Goal: Use online tool/utility: Utilize a website feature to perform a specific function

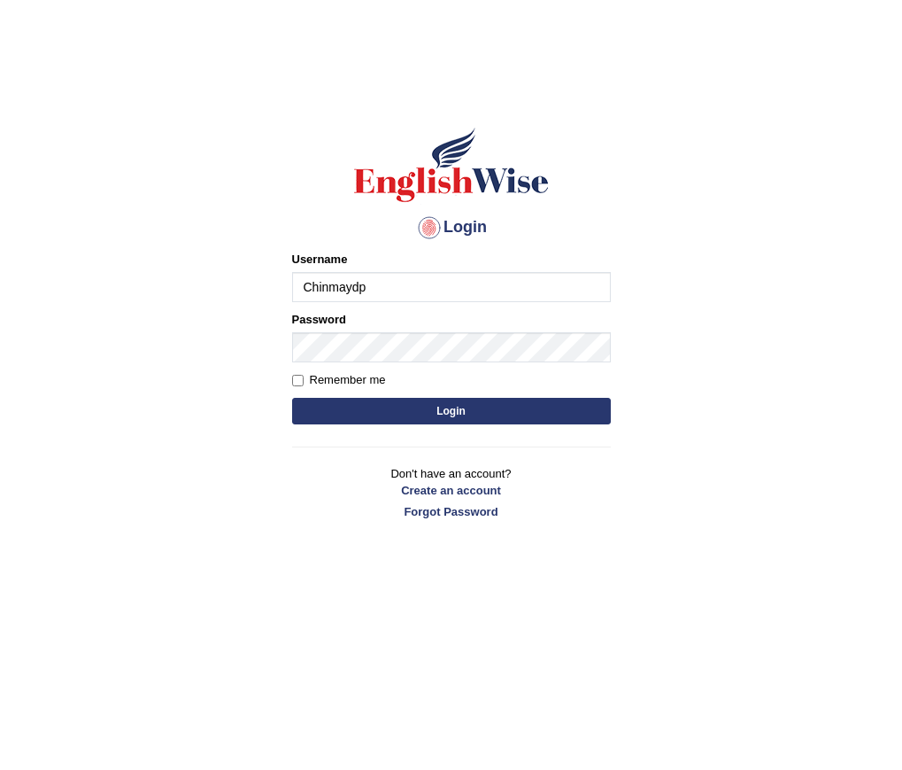
type input "Chinmaydp"
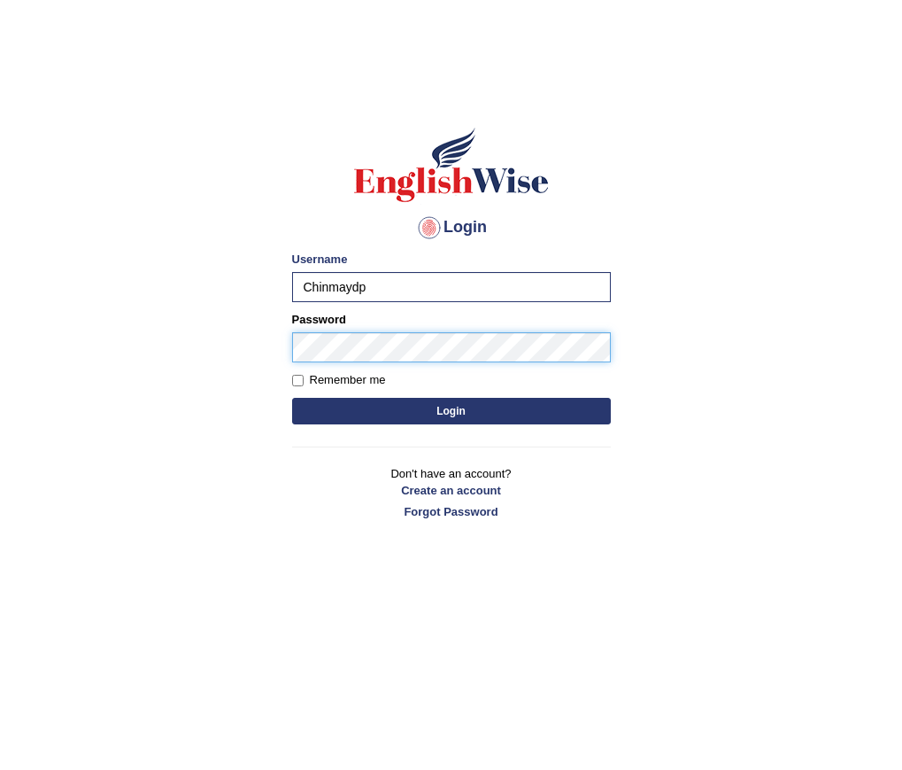
click at [292, 398] on button "Login" at bounding box center [451, 411] width 319 height 27
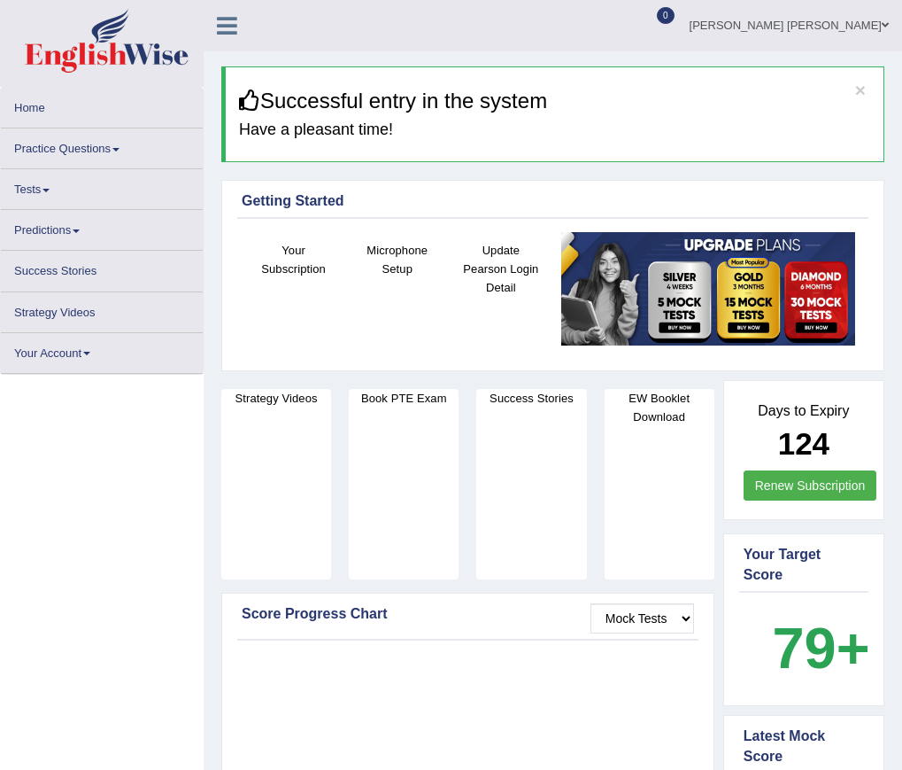
click at [402, 282] on div "Microphone Setup" at bounding box center [397, 298] width 86 height 115
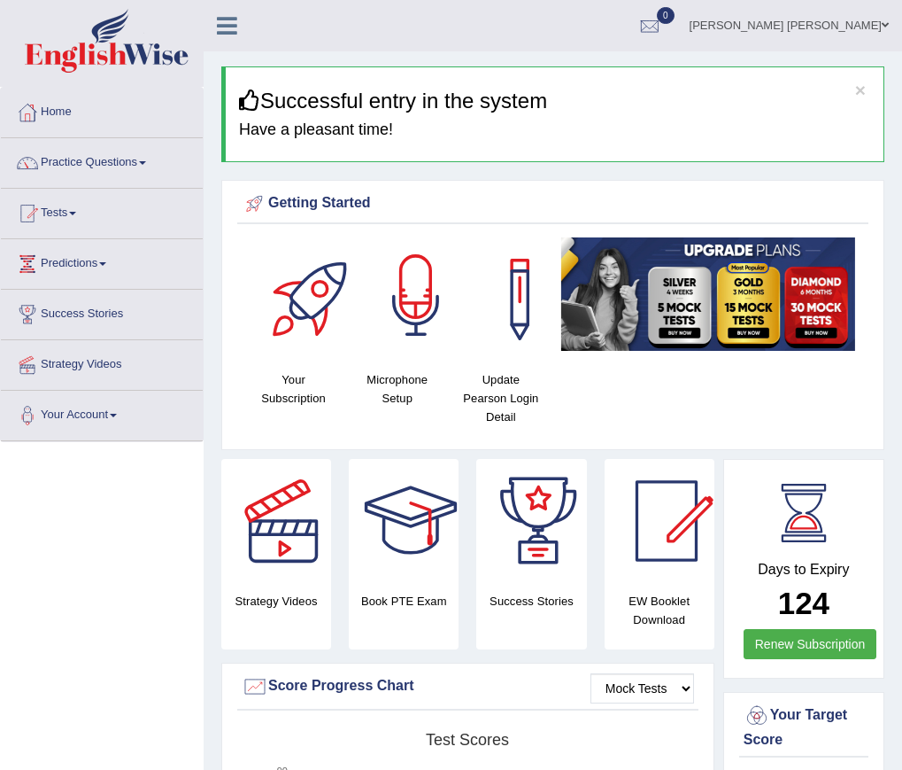
click at [390, 284] on div at bounding box center [416, 299] width 124 height 124
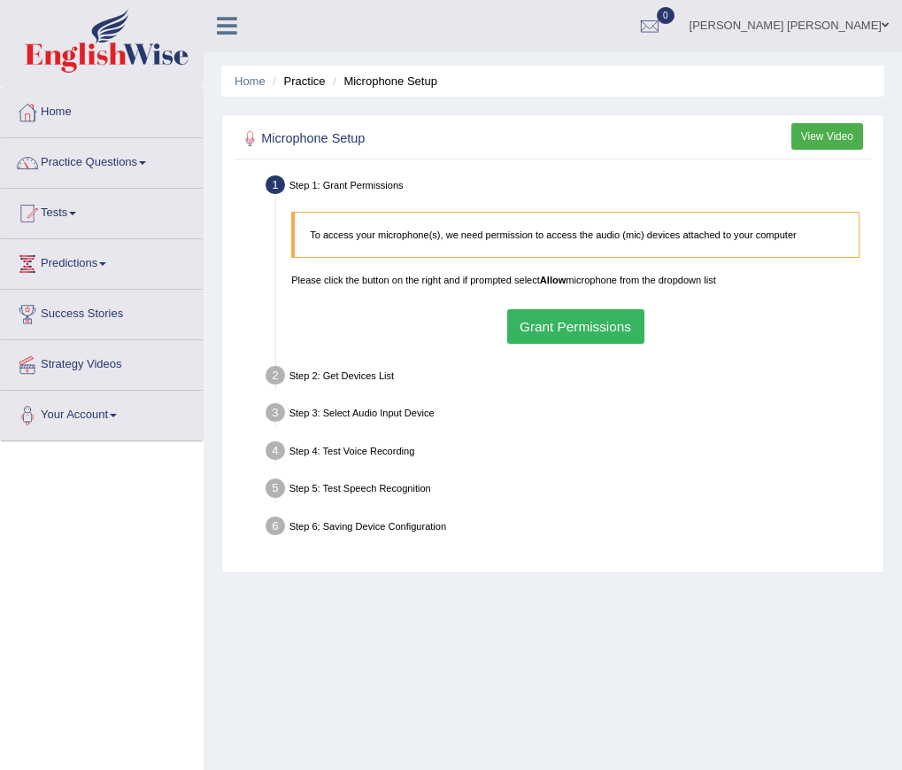
click at [536, 335] on button "Grant Permissions" at bounding box center [575, 326] width 137 height 35
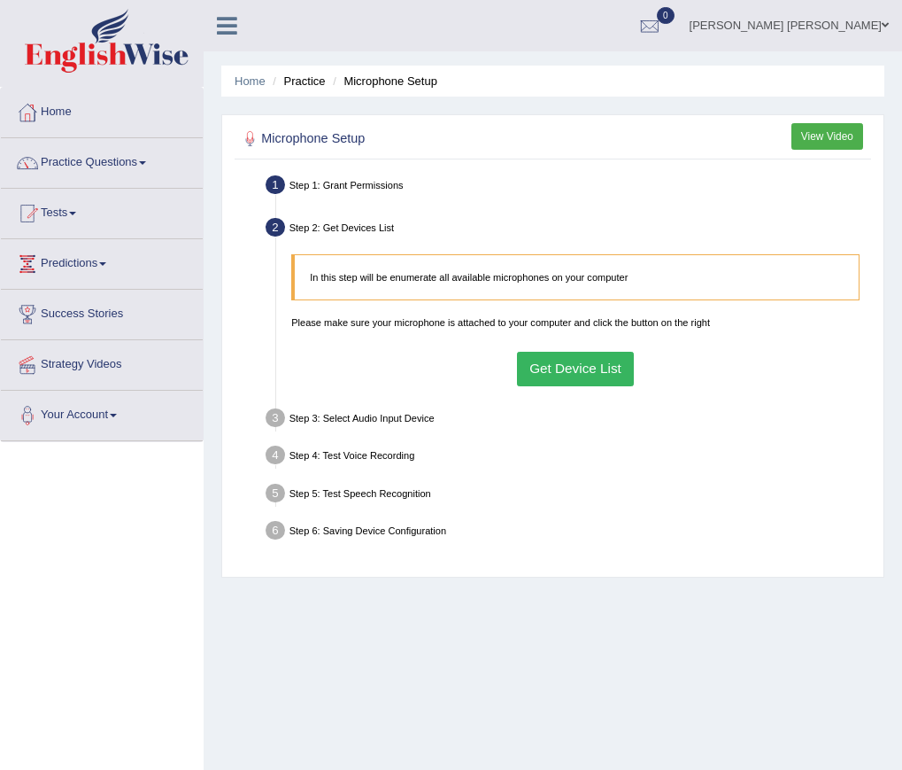
click at [553, 355] on button "Get Device List" at bounding box center [576, 369] width 118 height 35
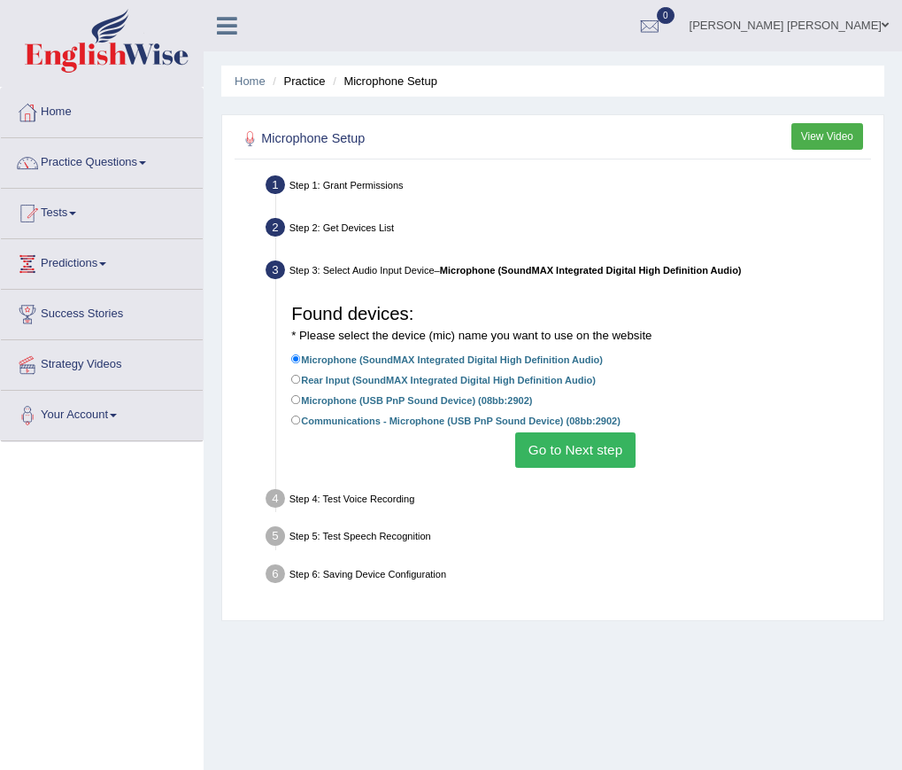
click at [572, 449] on button "Go to Next step" at bounding box center [575, 449] width 120 height 35
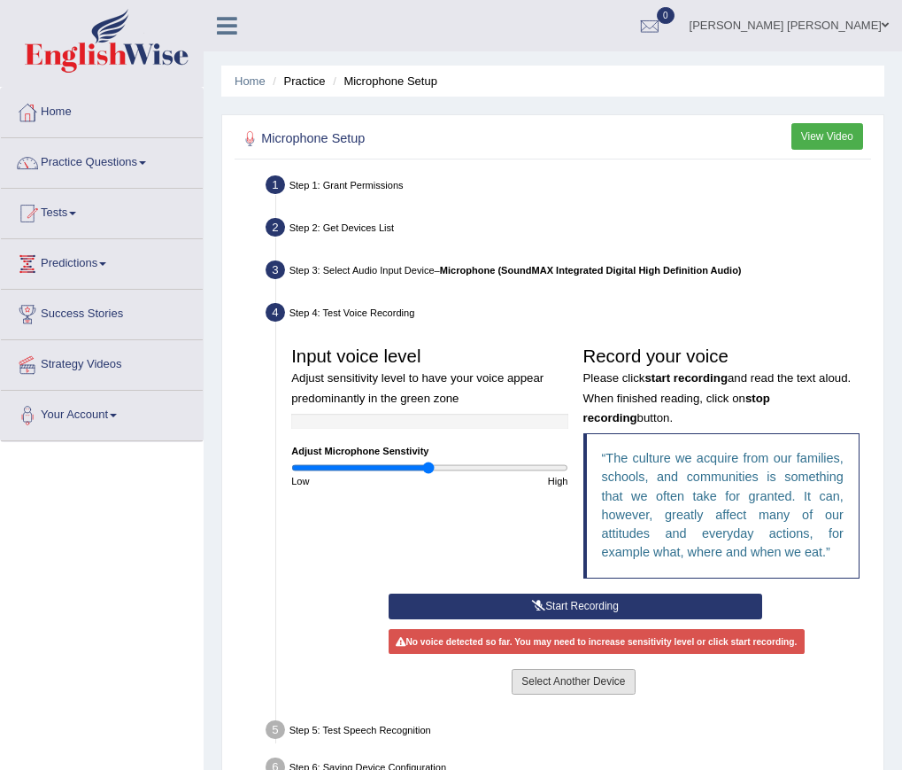
click at [598, 680] on button "Select Another Device" at bounding box center [573, 682] width 123 height 26
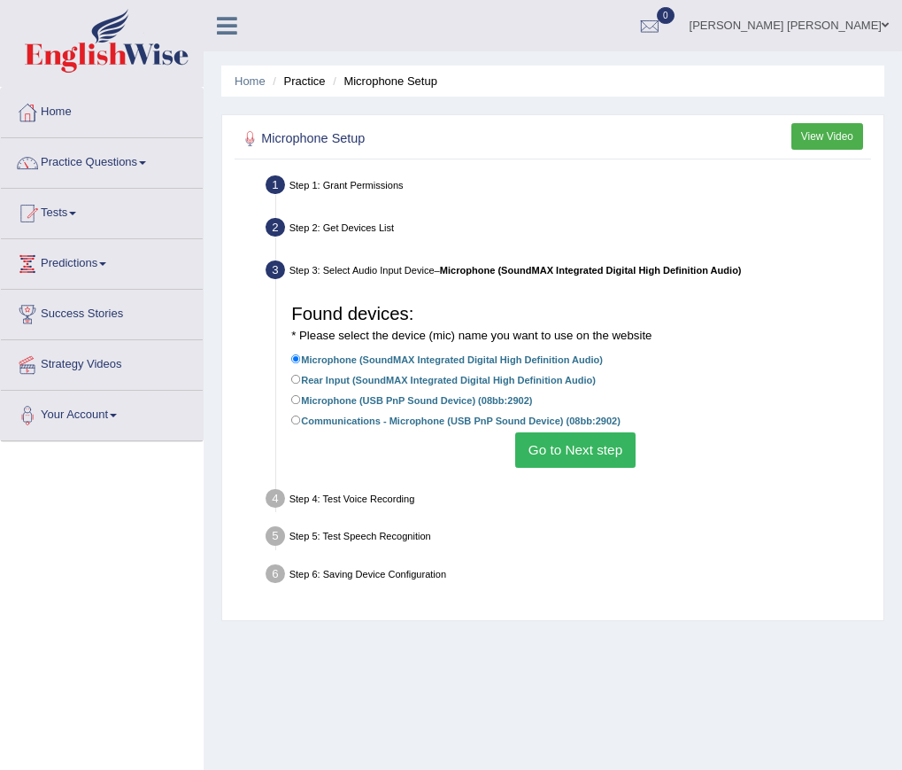
click at [395, 426] on li "Communications - Microphone (USB PnP Sound Device) (08bb:2902)" at bounding box center [575, 422] width 569 height 20
click at [361, 422] on label "Communications - Microphone (USB PnP Sound Device) (08bb:2902)" at bounding box center [455, 420] width 329 height 17
click at [301, 422] on input "Communications - Microphone (USB PnP Sound Device) (08bb:2902)" at bounding box center [296, 420] width 10 height 10
radio input "true"
click at [553, 451] on button "Go to Next step" at bounding box center [575, 449] width 120 height 35
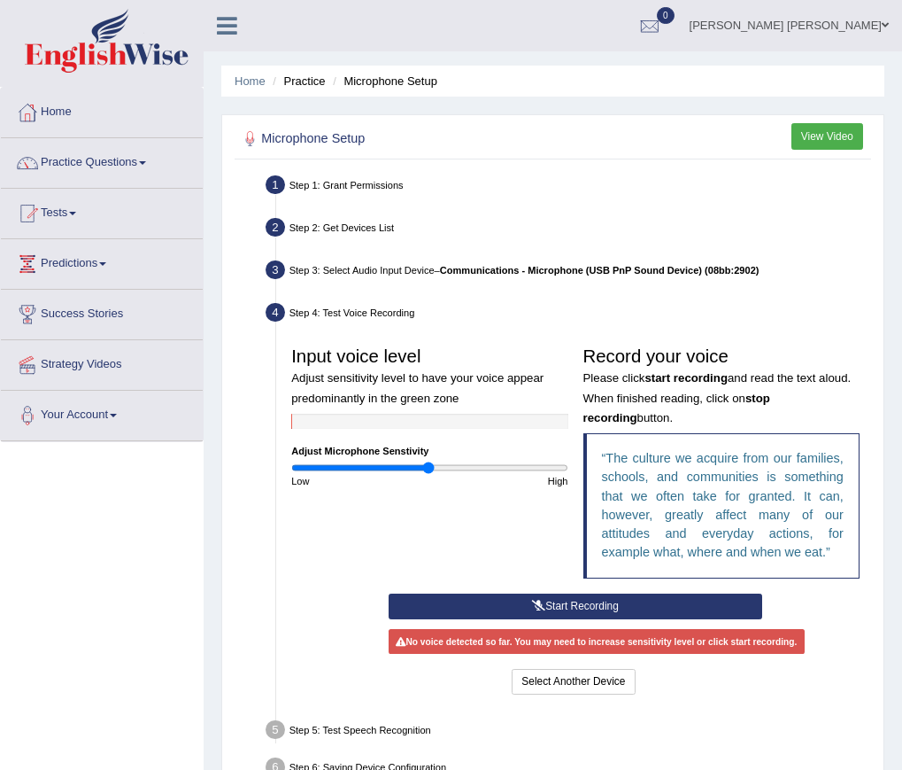
click at [617, 602] on button "Start Recording" at bounding box center [576, 606] width 374 height 26
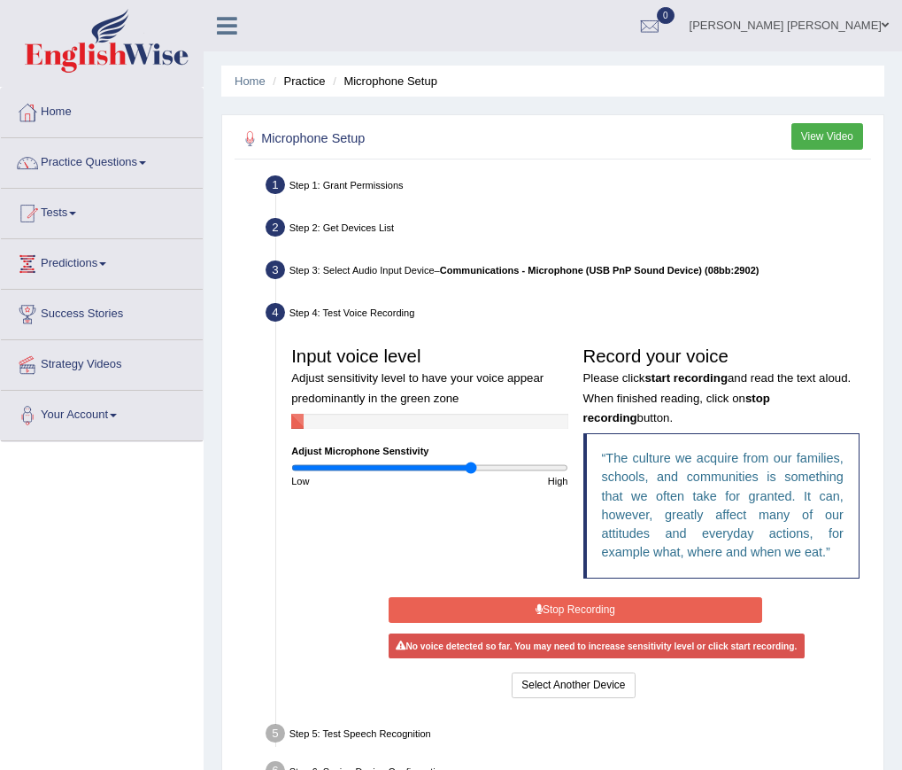
click at [470, 468] on input "range" at bounding box center [429, 467] width 276 height 12
type input "1.62"
click at [510, 467] on input "range" at bounding box center [429, 467] width 276 height 12
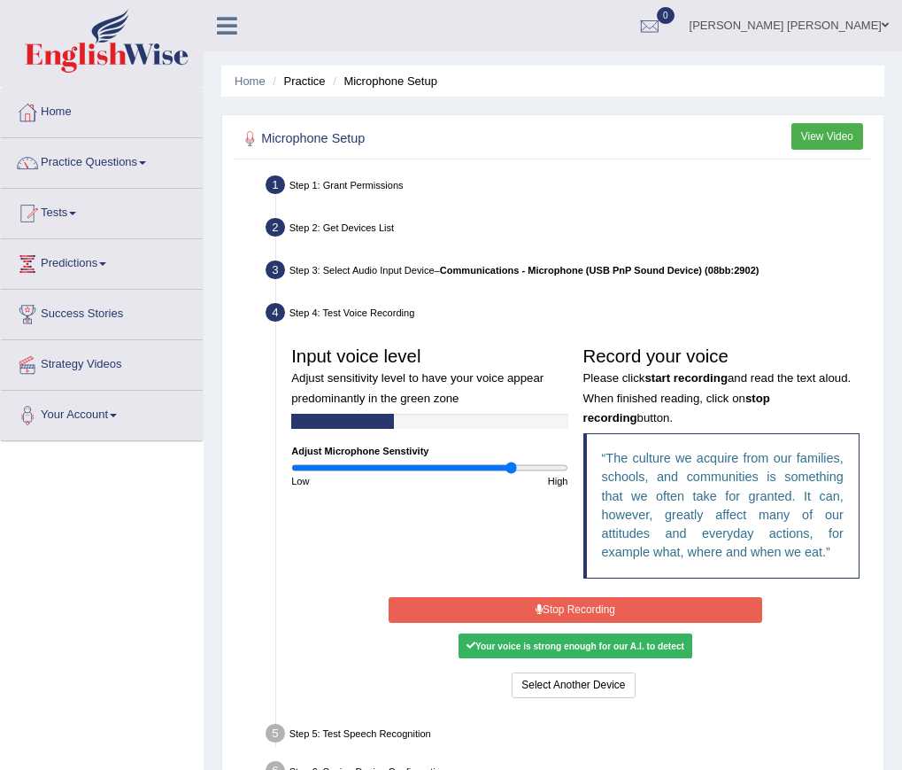
click at [553, 602] on button "Stop Recording" at bounding box center [576, 610] width 374 height 26
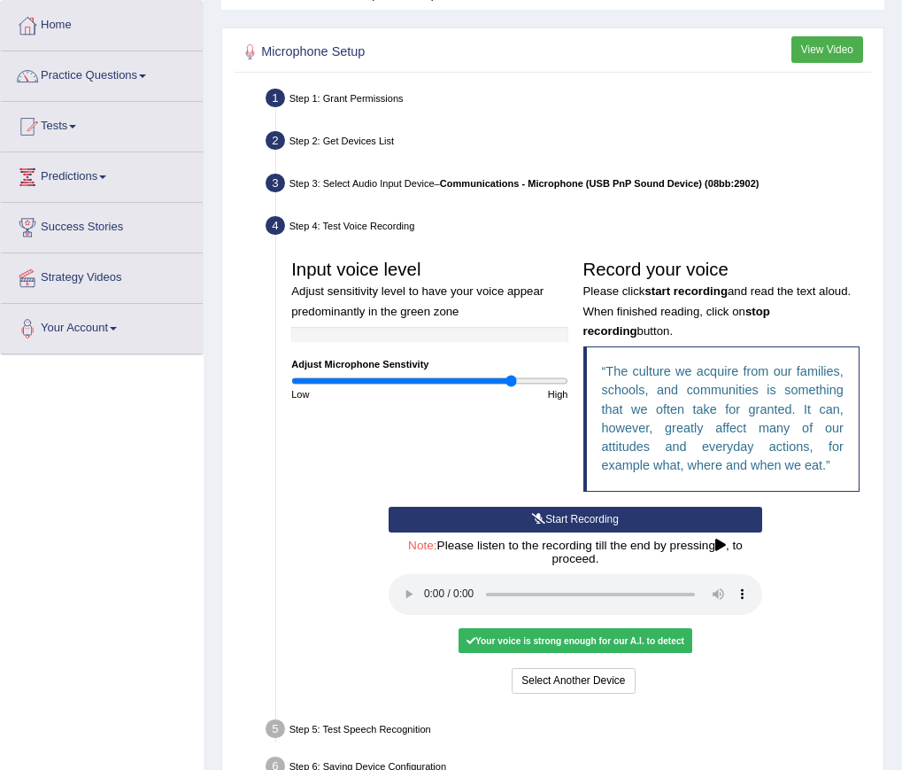
scroll to position [187, 0]
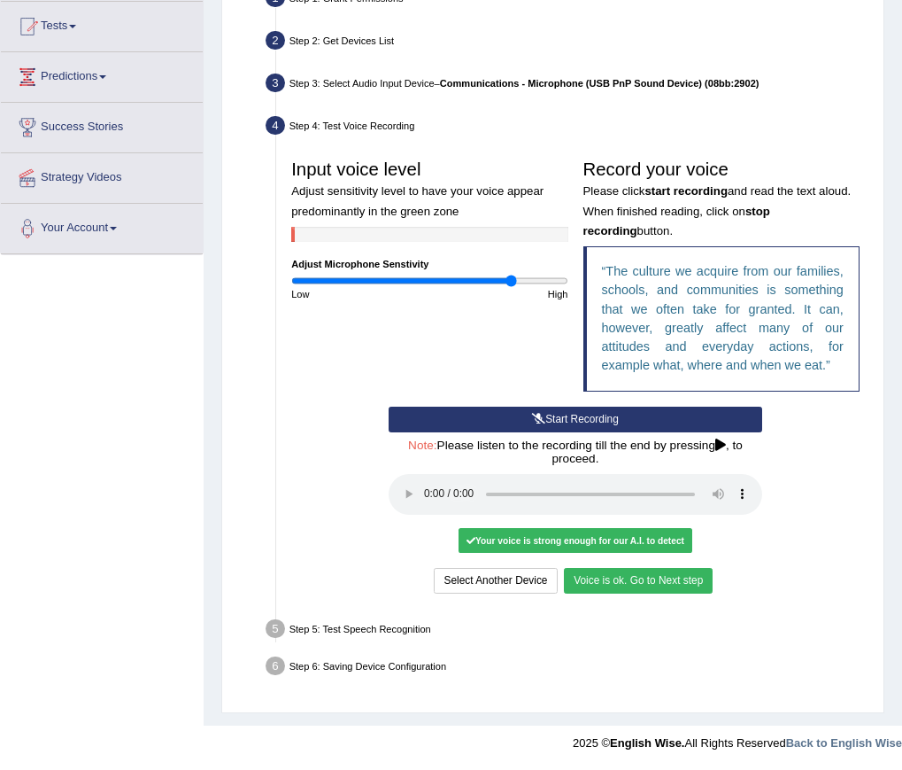
click at [652, 575] on button "Voice is ok. Go to Next step" at bounding box center [638, 581] width 149 height 26
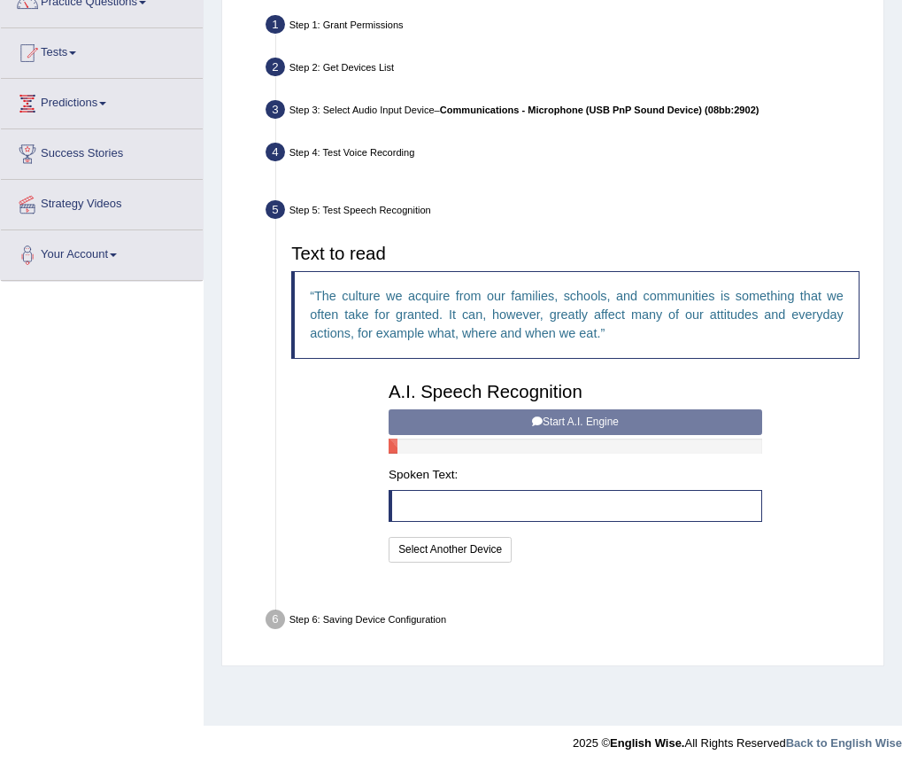
scroll to position [160, 0]
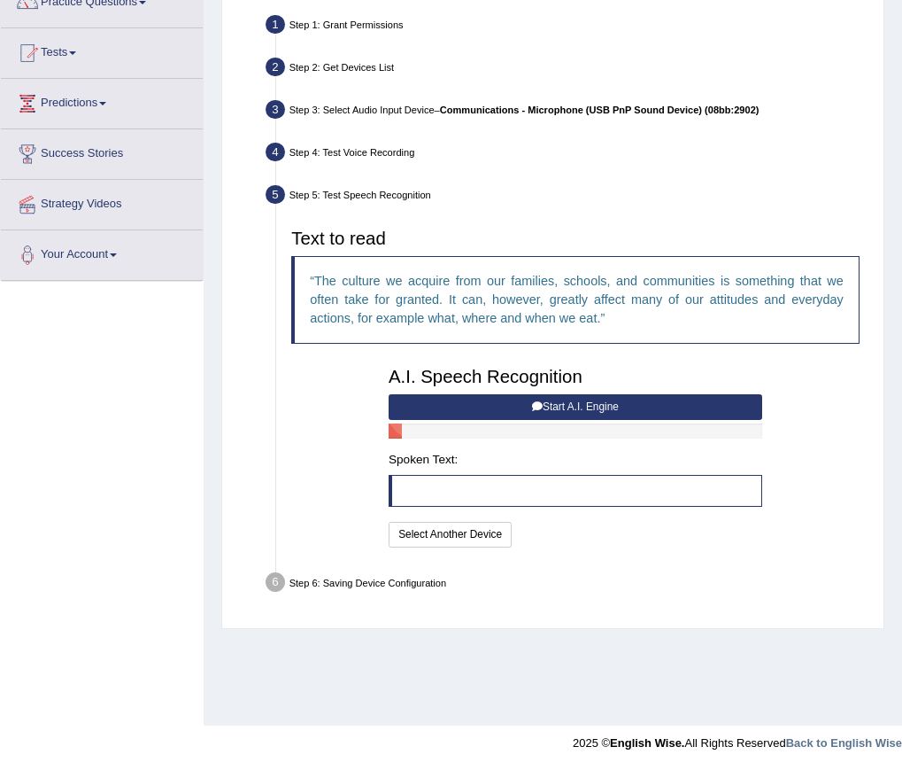
click at [642, 409] on button "Start A.I. Engine" at bounding box center [576, 407] width 374 height 26
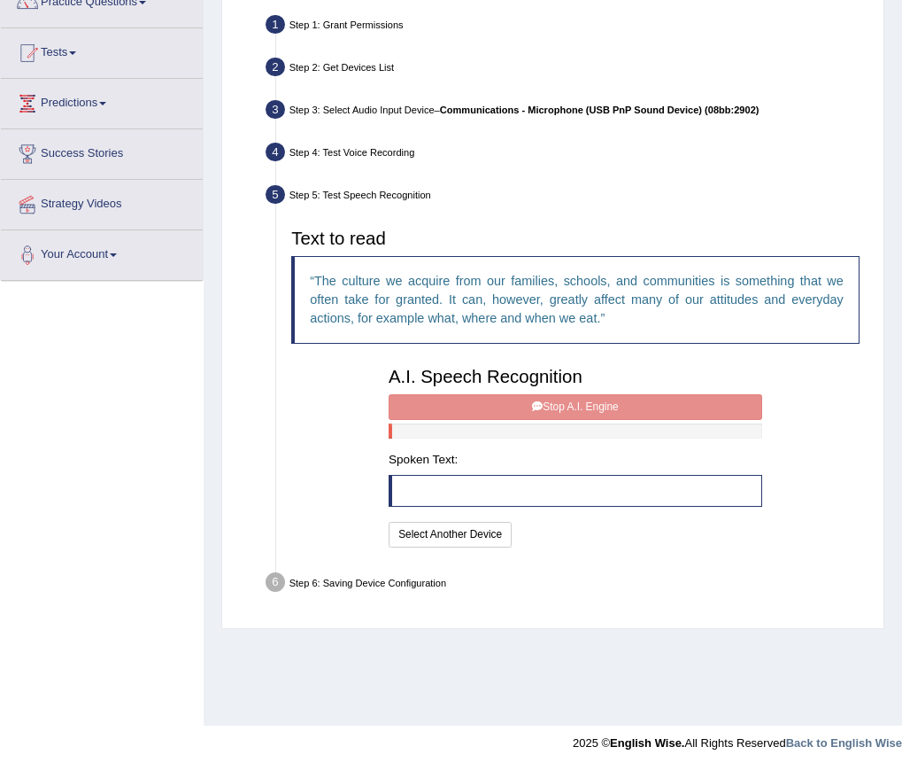
click at [629, 406] on div "A.I. Speech Recognition Start A.I. Engine Stop A.I. Engine Note: Please listen …" at bounding box center [575, 455] width 389 height 192
